Goal: Task Accomplishment & Management: Manage account settings

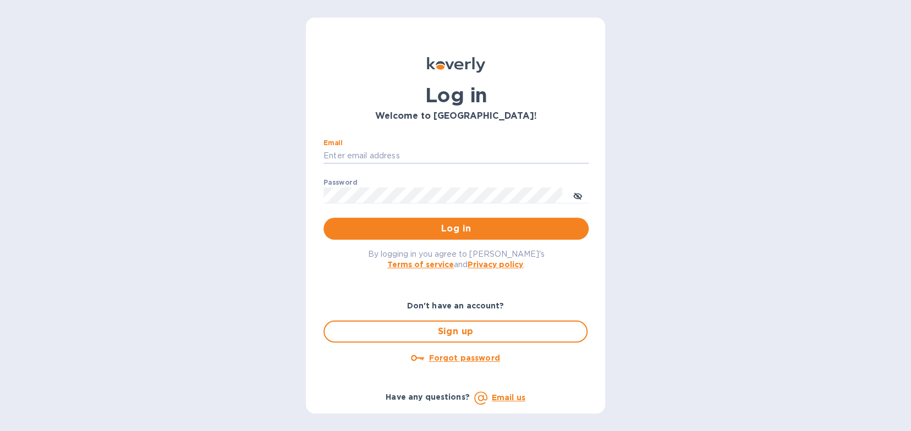
type input "[EMAIL_ADDRESS][DOMAIN_NAME]"
click at [477, 227] on span "Log in" at bounding box center [456, 228] width 248 height 13
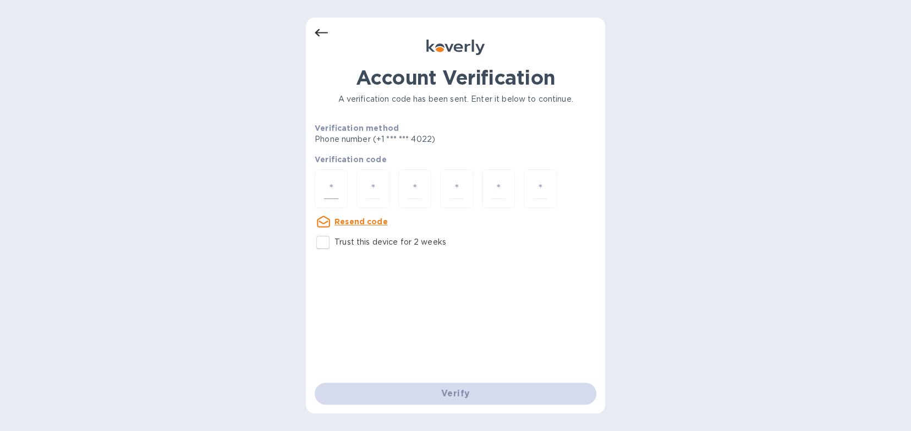
click at [331, 179] on input "number" at bounding box center [331, 189] width 14 height 20
type input "6"
type input "1"
type input "9"
type input "8"
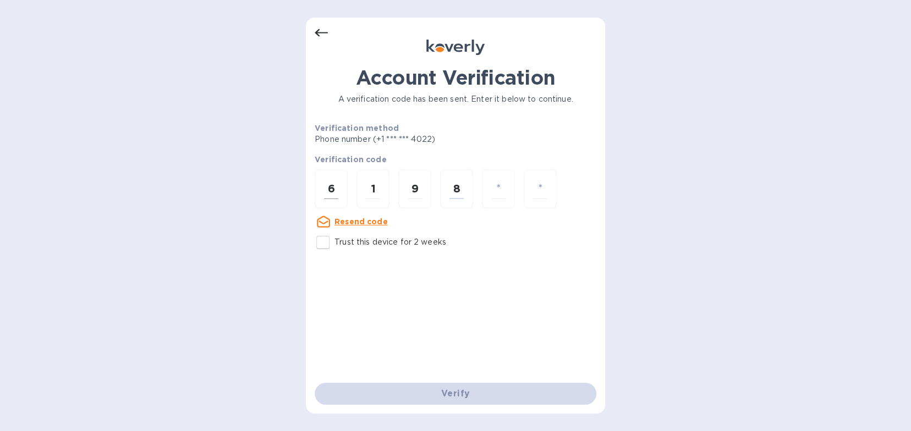
type input "0"
type input "4"
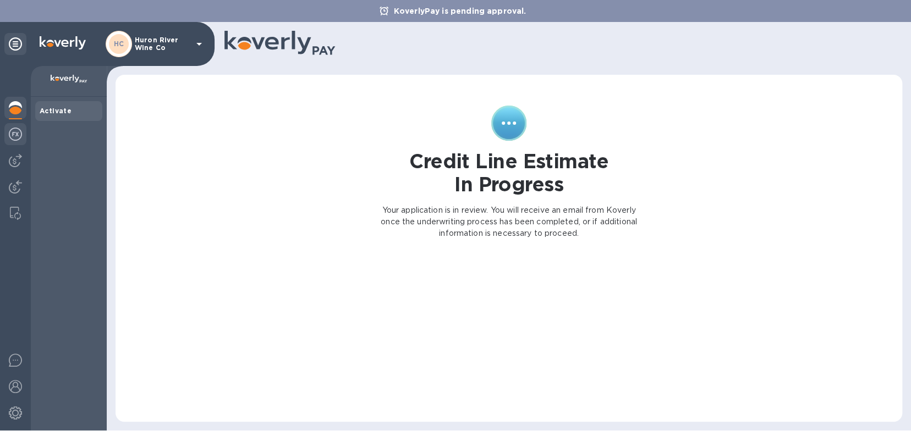
click at [14, 135] on img at bounding box center [15, 134] width 13 height 13
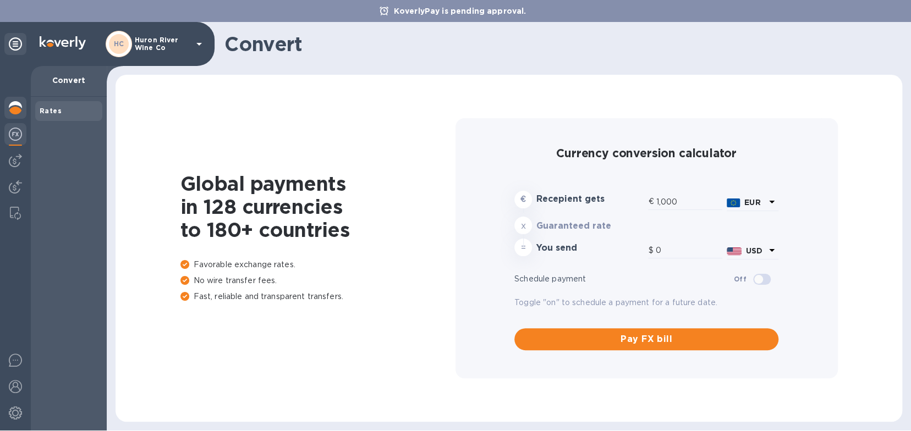
click at [14, 108] on img at bounding box center [15, 107] width 13 height 13
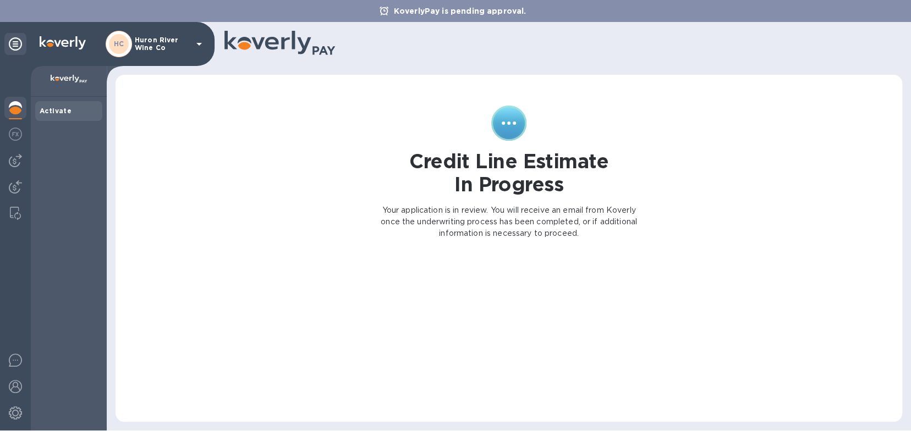
click at [188, 48] on p "Huron River Wine Co" at bounding box center [162, 43] width 55 height 15
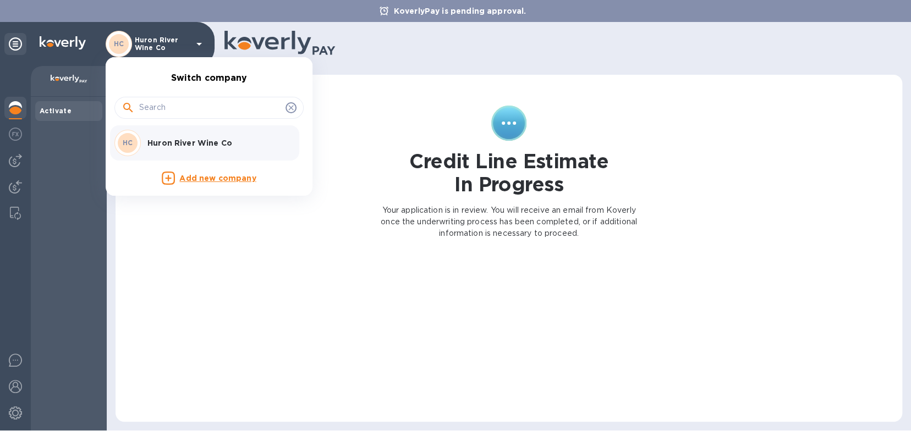
drag, startPoint x: 256, startPoint y: 280, endPoint x: 257, endPoint y: 286, distance: 6.1
click at [257, 286] on div at bounding box center [455, 215] width 911 height 431
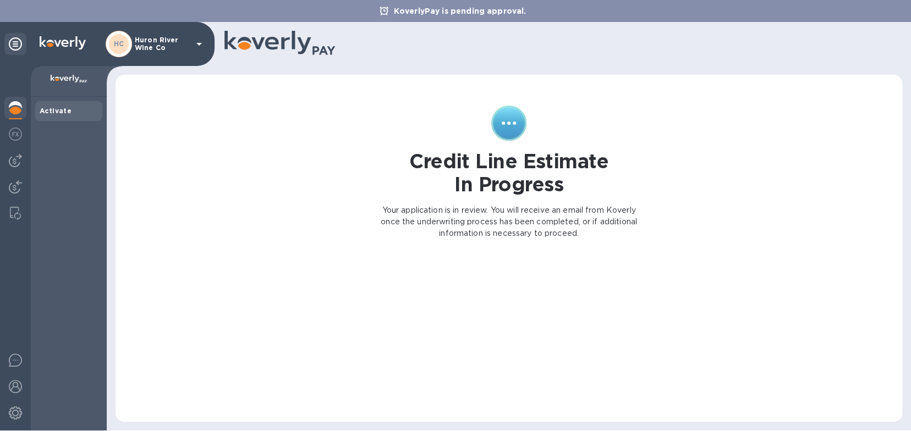
click at [61, 109] on b "Activate" at bounding box center [56, 111] width 32 height 8
click at [15, 366] on img at bounding box center [15, 360] width 13 height 13
click at [314, 231] on div "Credit Line Estimate In Progress Your application is in review. You will receiv…" at bounding box center [509, 248] width 765 height 325
click at [12, 134] on img at bounding box center [15, 134] width 13 height 13
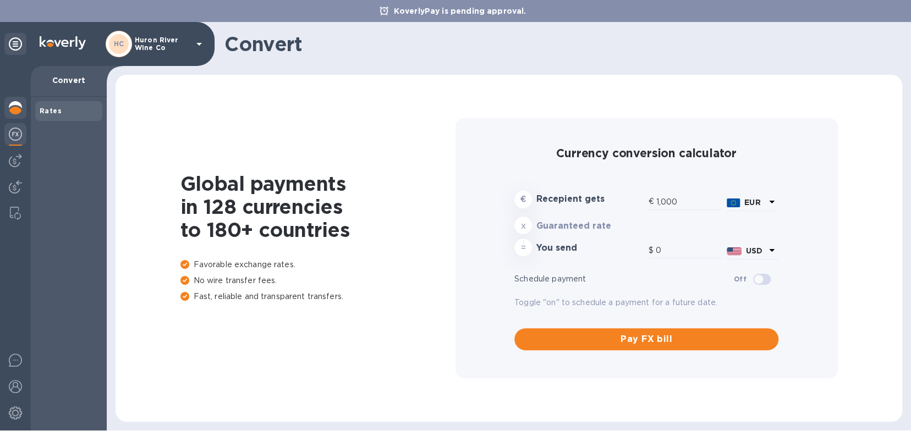
type input "1,181.7"
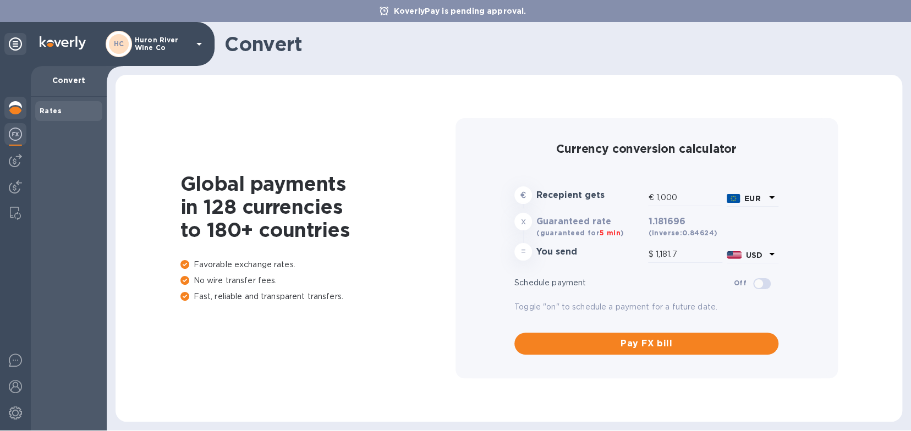
click at [13, 111] on img at bounding box center [15, 107] width 13 height 13
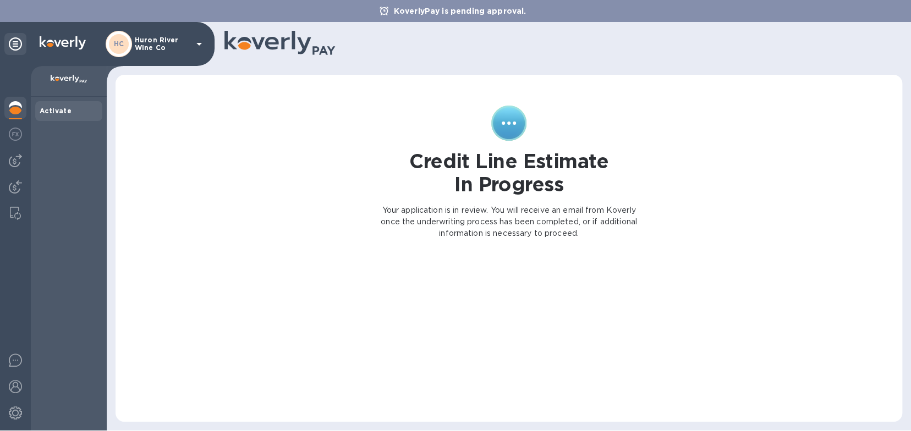
click at [67, 105] on div "Activate" at bounding box center [68, 111] width 67 height 20
click at [79, 78] on img at bounding box center [69, 79] width 37 height 9
click at [455, 211] on p "Your application is in review. You will receive an email from Koverly once the …" at bounding box center [509, 222] width 260 height 35
click at [631, 69] on div "Credit Line Estimate In Progress Your application is in review. You will receiv…" at bounding box center [509, 226] width 804 height 409
click at [705, 14] on div "KoverlyPay is pending approval." at bounding box center [455, 11] width 911 height 22
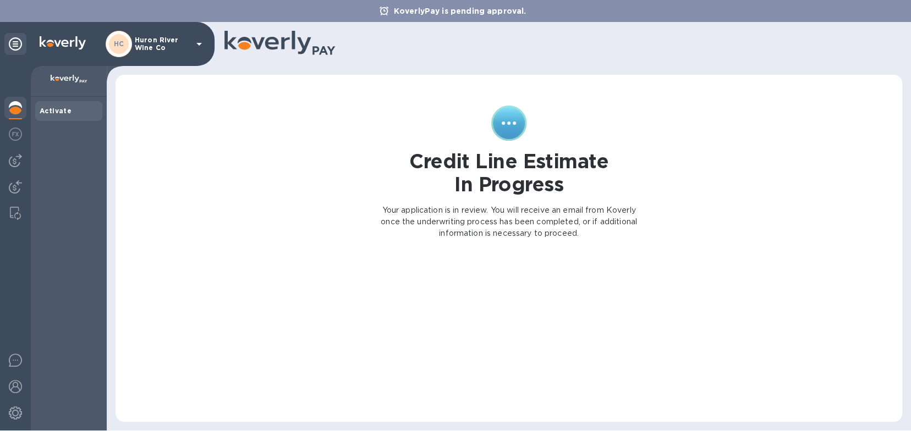
click at [633, 121] on div "Credit Line Estimate In Progress Your application is in review. You will receiv…" at bounding box center [509, 172] width 269 height 143
click at [462, 166] on h1 "Credit Line Estimate In Progress" at bounding box center [508, 173] width 199 height 46
click at [535, 225] on p "Your application is in review. You will receive an email from Koverly once the …" at bounding box center [509, 222] width 260 height 35
click at [535, 305] on div "Credit Line Estimate In Progress Your application is in review. You will receiv…" at bounding box center [509, 257] width 260 height 303
